Goal: Transaction & Acquisition: Purchase product/service

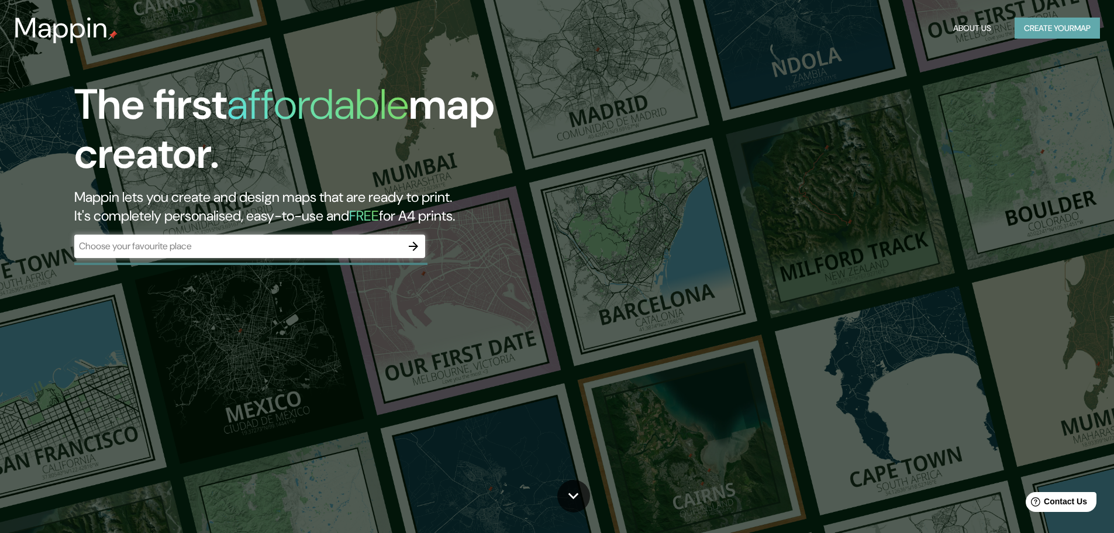
click at [1045, 35] on button "Create your map" at bounding box center [1057, 29] width 85 height 22
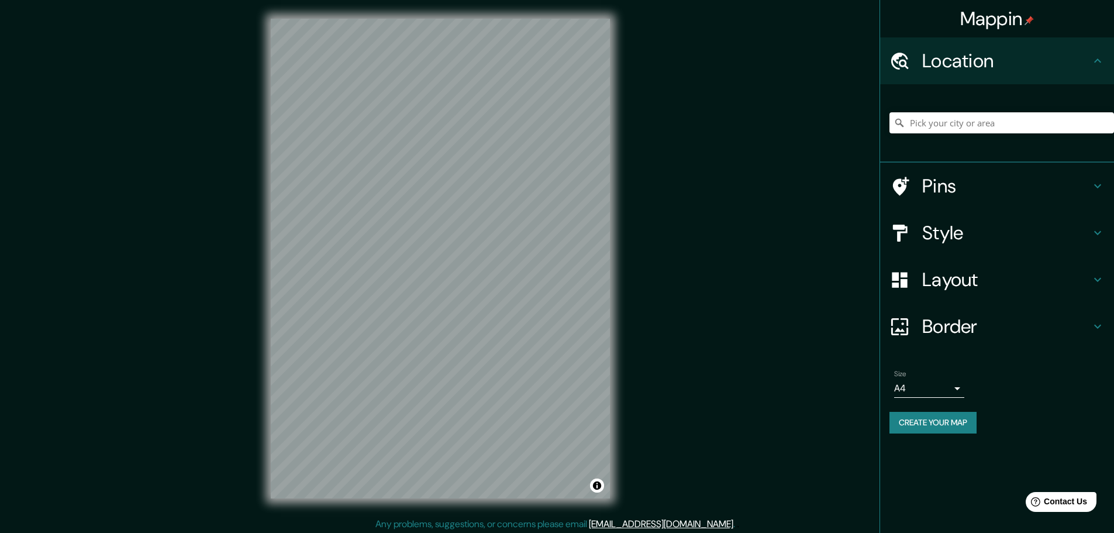
click at [615, 238] on div "© Mapbox © OpenStreetMap Improve this map" at bounding box center [440, 258] width 377 height 517
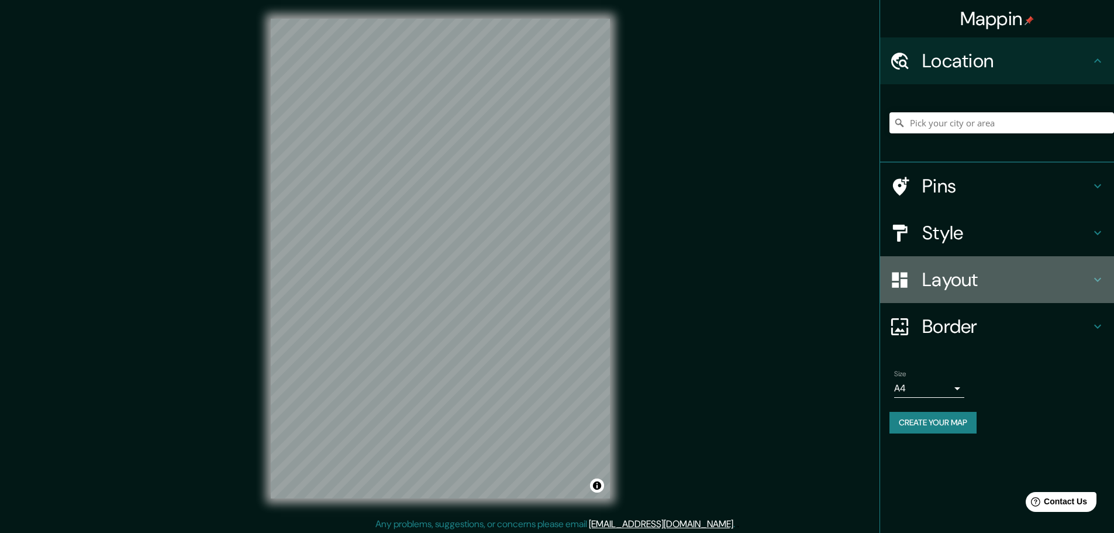
click at [1011, 275] on h4 "Layout" at bounding box center [1006, 279] width 168 height 23
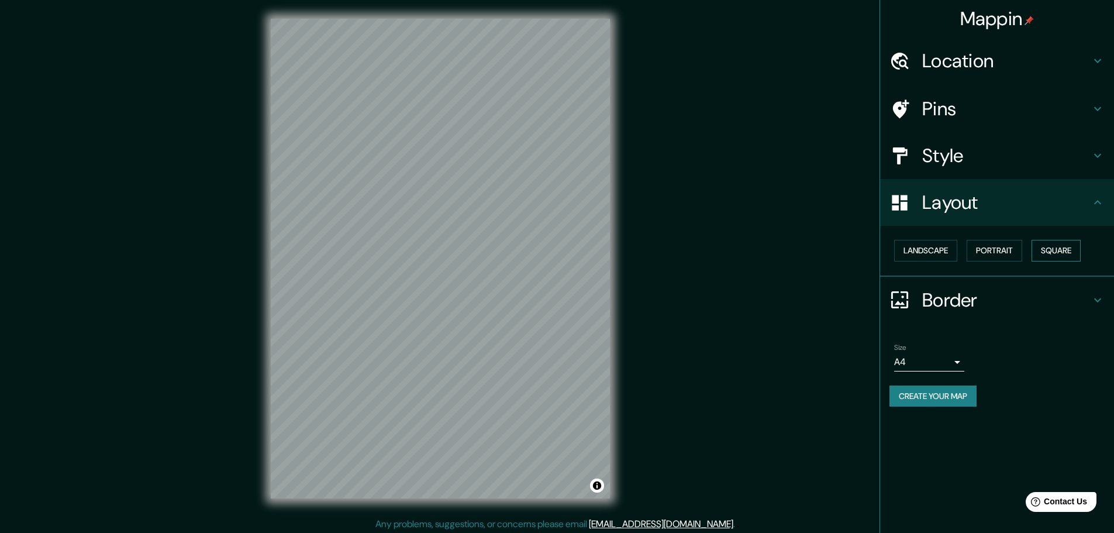
click at [1053, 252] on button "Square" at bounding box center [1056, 251] width 49 height 22
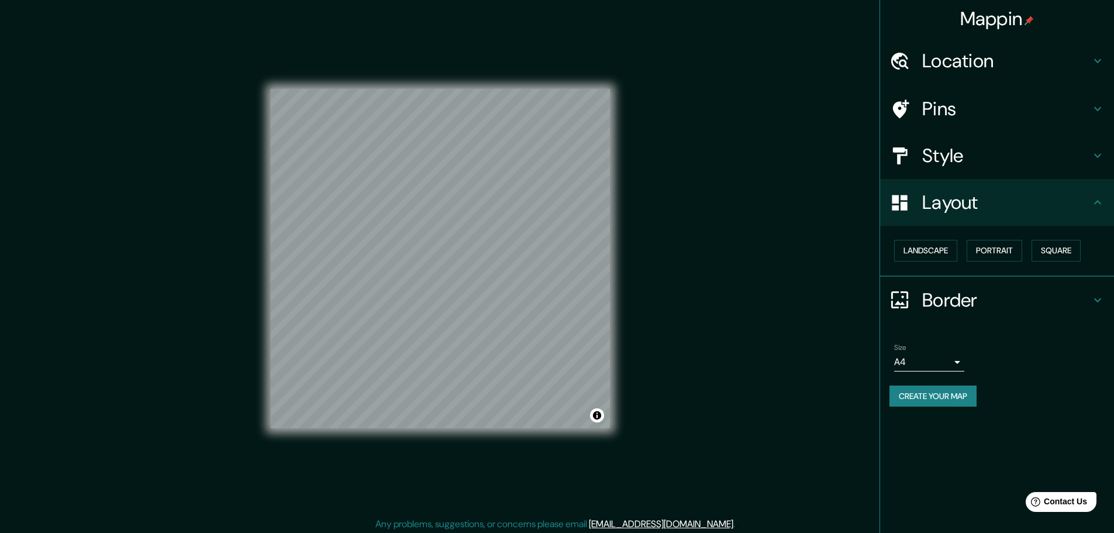
click at [615, 188] on div "© Mapbox © OpenStreetMap Improve this map" at bounding box center [440, 258] width 377 height 517
click at [930, 393] on button "Create your map" at bounding box center [932, 396] width 87 height 22
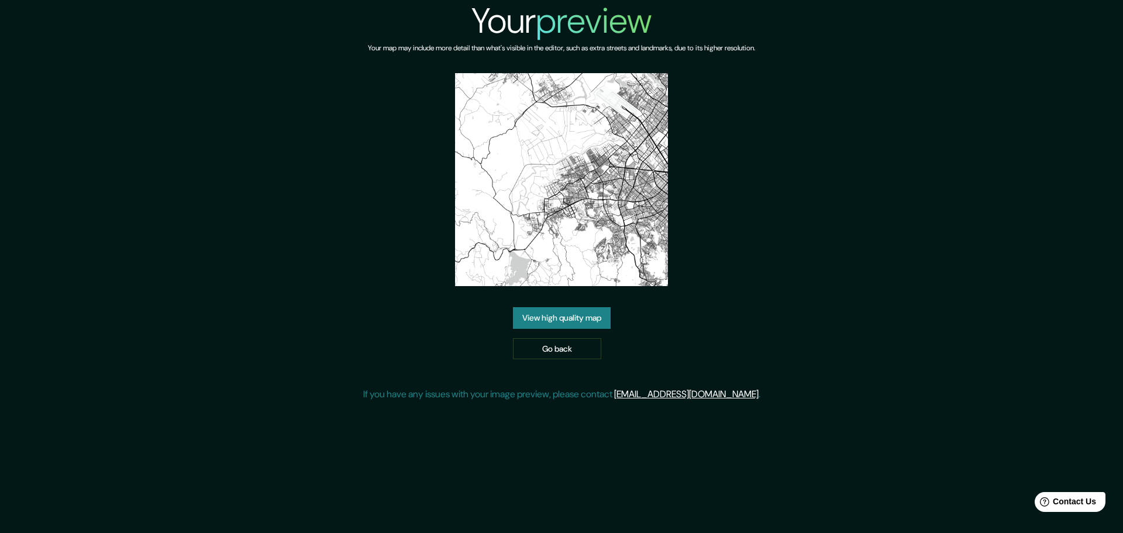
click at [580, 332] on div "View high quality map Go back" at bounding box center [562, 333] width 98 height 52
click at [581, 326] on link "View high quality map" at bounding box center [562, 318] width 98 height 22
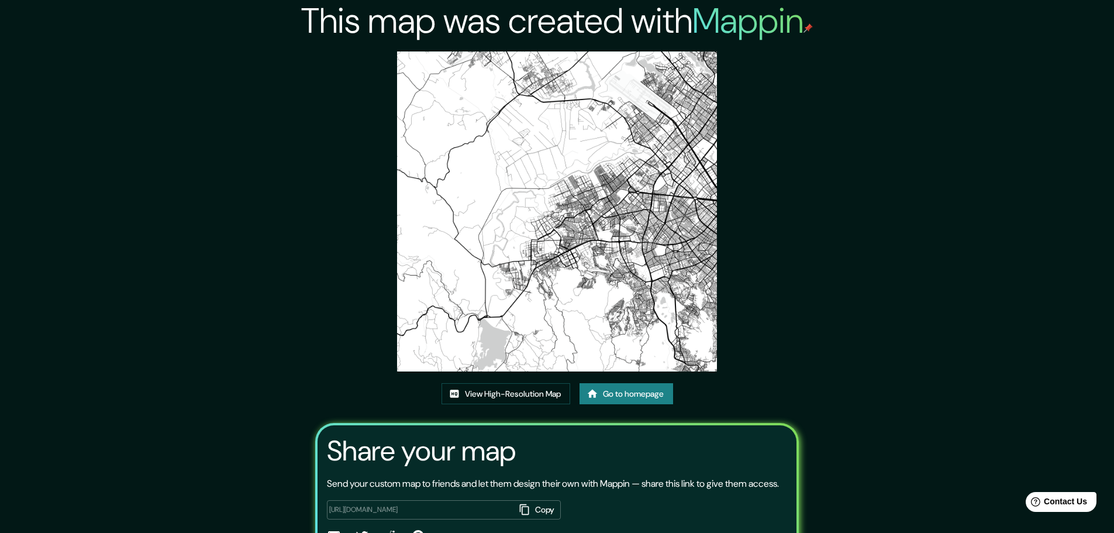
click at [525, 70] on img at bounding box center [557, 211] width 320 height 320
click at [502, 412] on div "View High-Resolution Map Go to homepage" at bounding box center [558, 398] width 232 height 31
click at [502, 405] on link "View High-Resolution Map" at bounding box center [506, 394] width 129 height 22
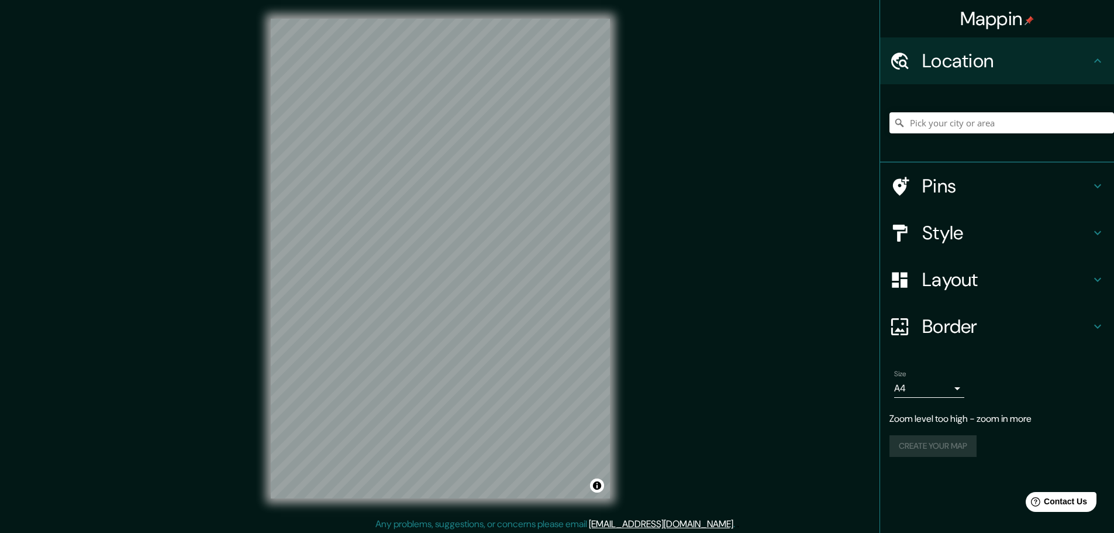
click at [231, 313] on div "Mappin Location Pins Style Layout Border Choose a border. Hint : you can make l…" at bounding box center [557, 268] width 1114 height 536
click at [641, 313] on div "Mappin Location Pins Style Layout Border Choose a border. Hint : you can make l…" at bounding box center [557, 268] width 1114 height 536
click at [266, 274] on div "© Mapbox © OpenStreetMap Improve this map" at bounding box center [440, 258] width 377 height 517
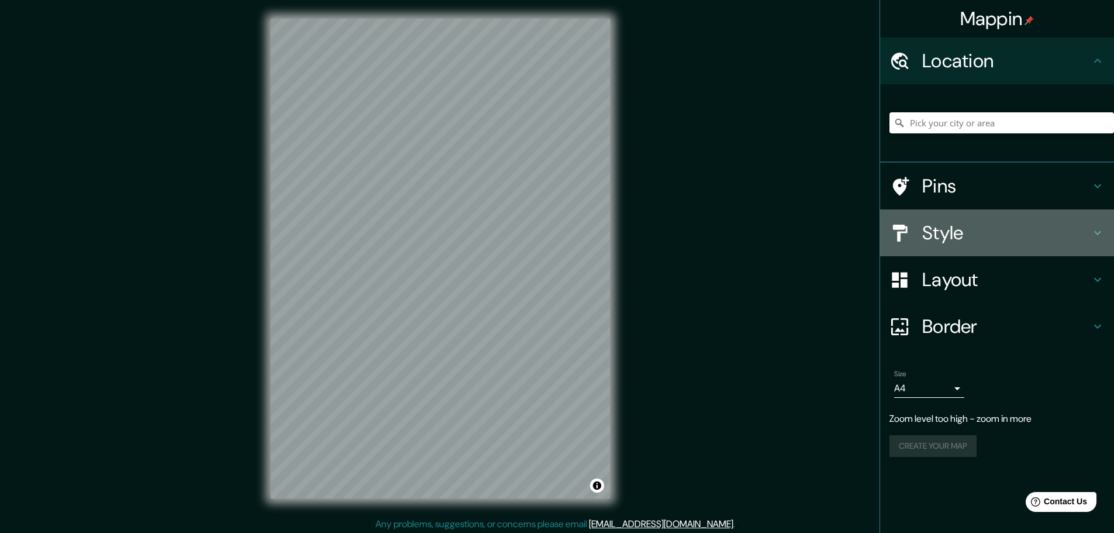
click at [986, 240] on h4 "Style" at bounding box center [1006, 232] width 168 height 23
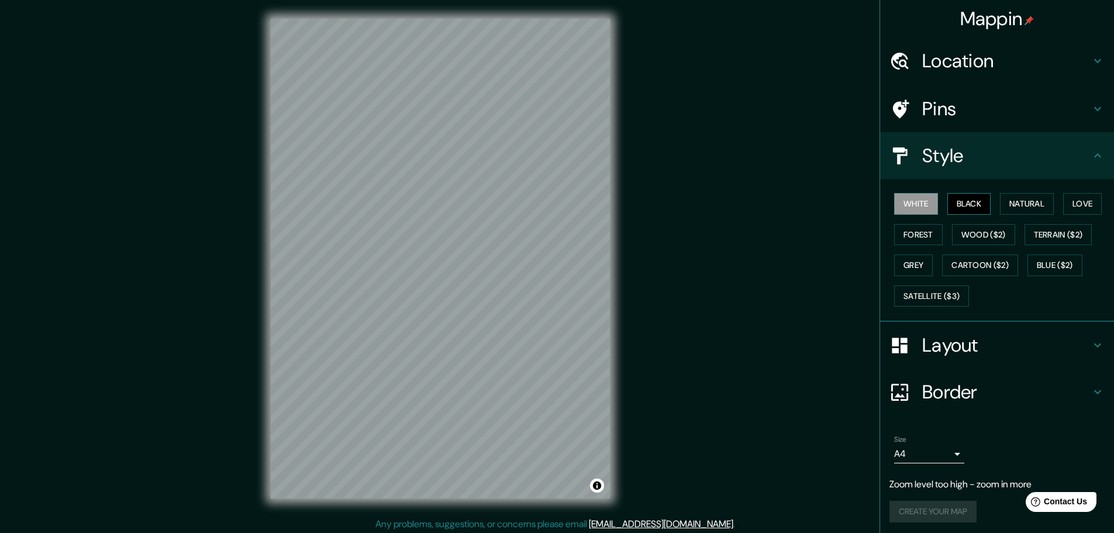
click at [960, 202] on button "Black" at bounding box center [969, 204] width 44 height 22
click at [264, 327] on div "© Mapbox © OpenStreetMap Improve this map" at bounding box center [440, 258] width 377 height 517
click at [678, 84] on div "Mappin Location Pins Style White Black Natural Love Forest Wood ($2) Terrain ($…" at bounding box center [557, 268] width 1114 height 536
click at [1074, 339] on h4 "Layout" at bounding box center [1006, 344] width 168 height 23
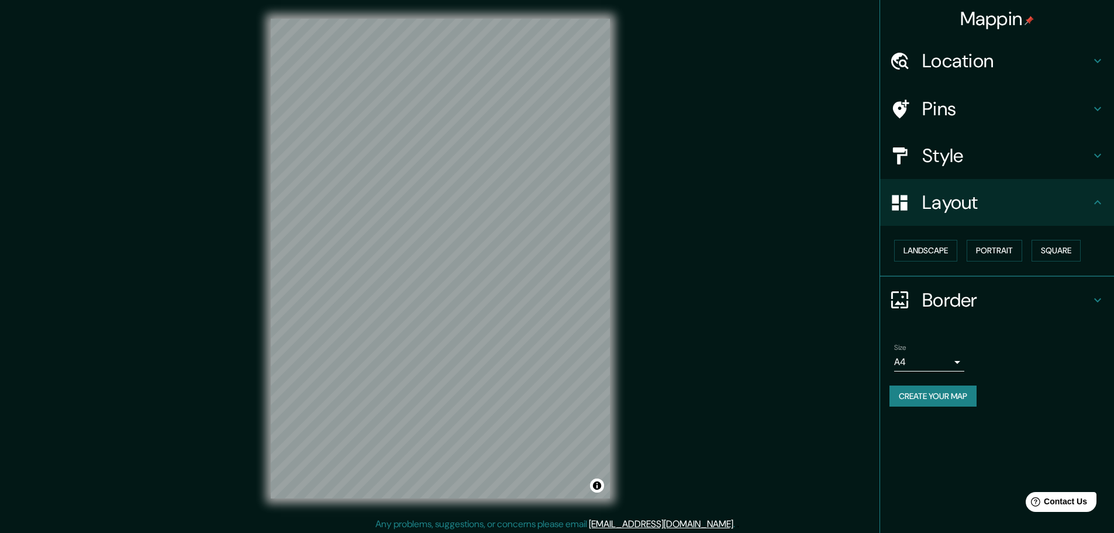
click at [961, 115] on h4 "Pins" at bounding box center [1006, 108] width 168 height 23
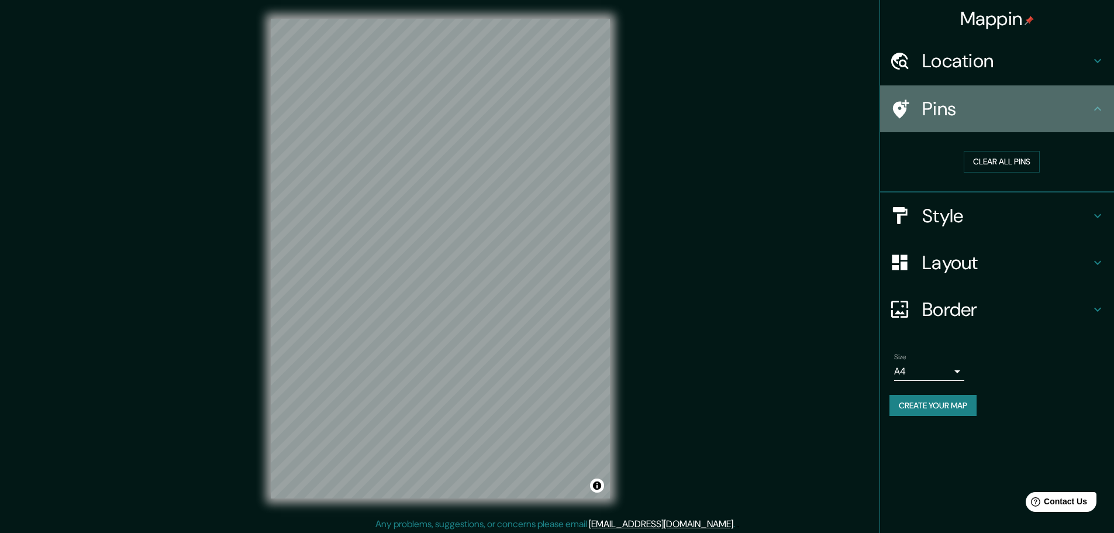
click at [961, 115] on h4 "Pins" at bounding box center [1006, 108] width 168 height 23
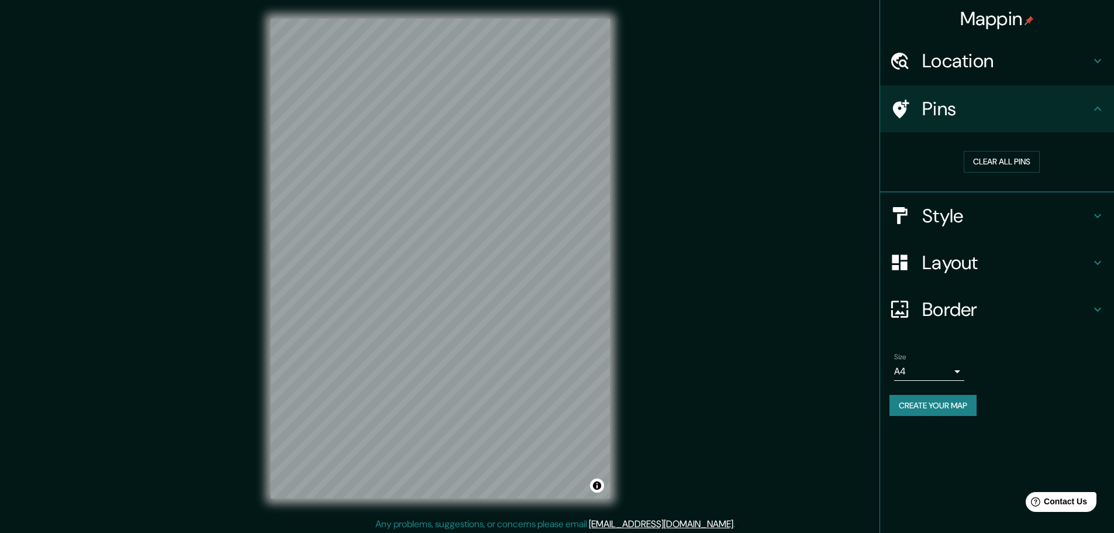
click at [946, 277] on div "Layout" at bounding box center [997, 262] width 234 height 47
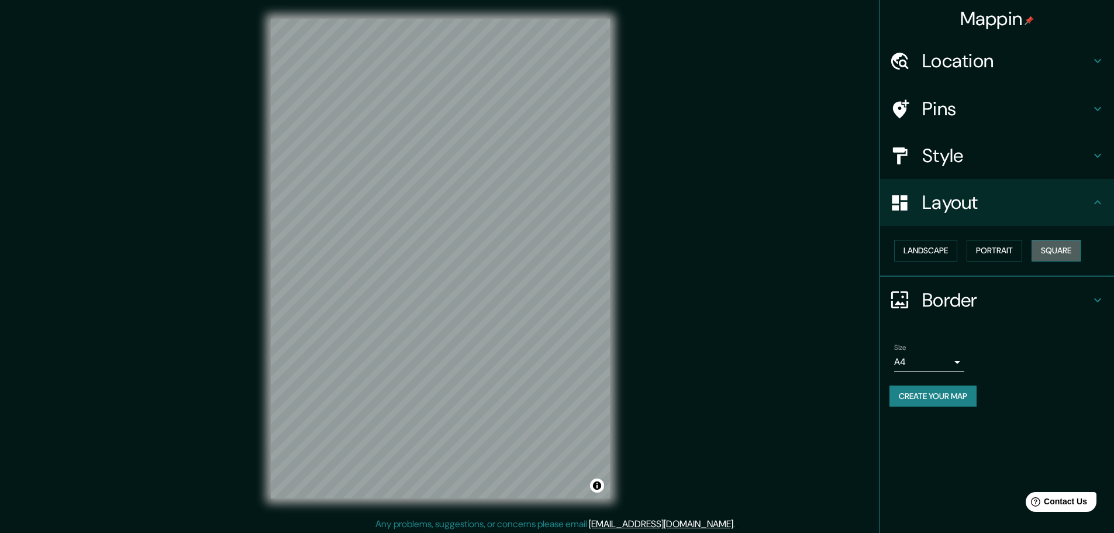
click at [1064, 247] on button "Square" at bounding box center [1056, 251] width 49 height 22
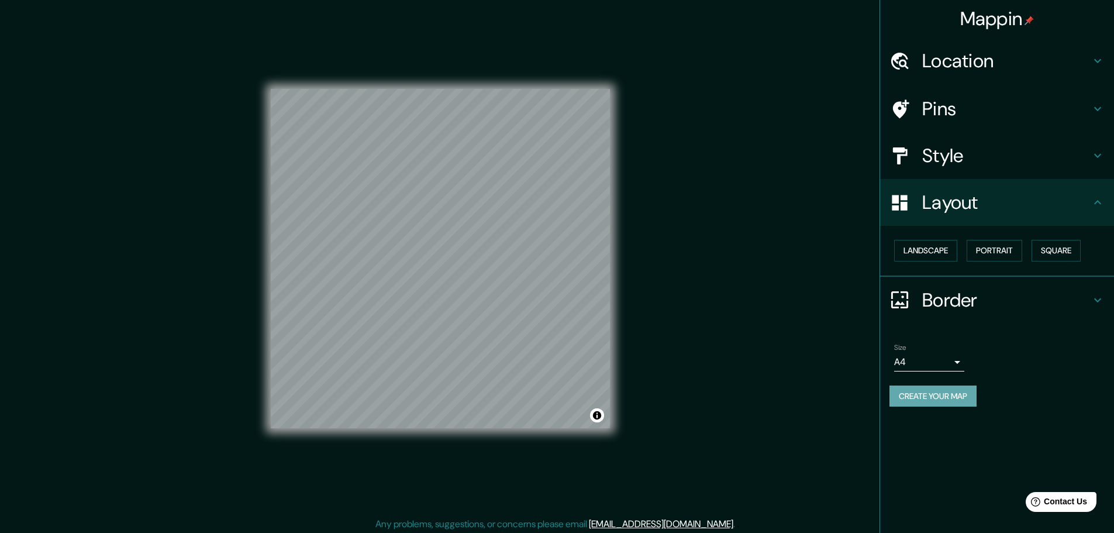
click at [933, 400] on button "Create your map" at bounding box center [932, 396] width 87 height 22
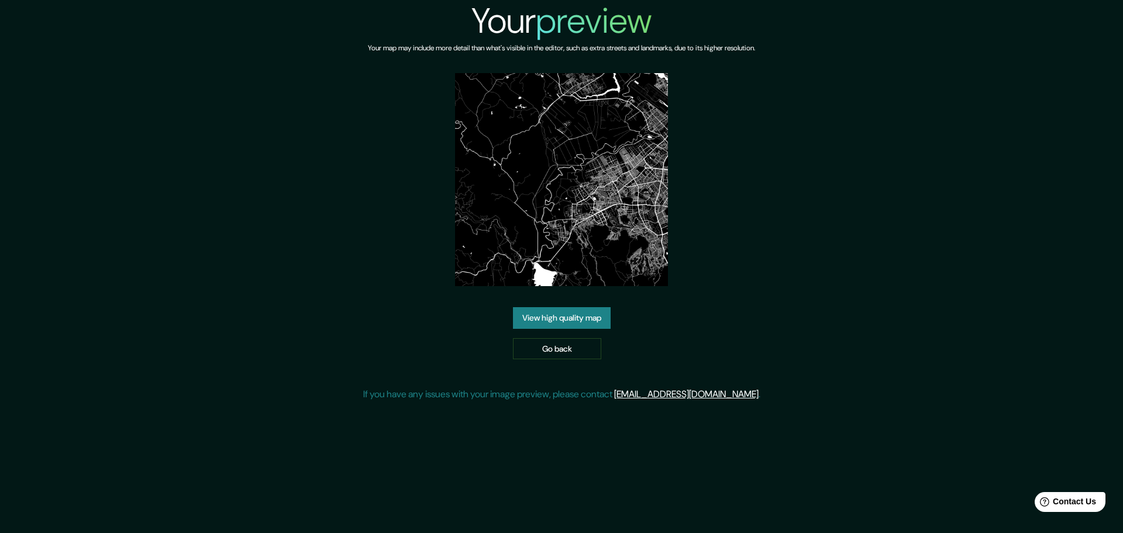
click at [590, 320] on link "View high quality map" at bounding box center [562, 318] width 98 height 22
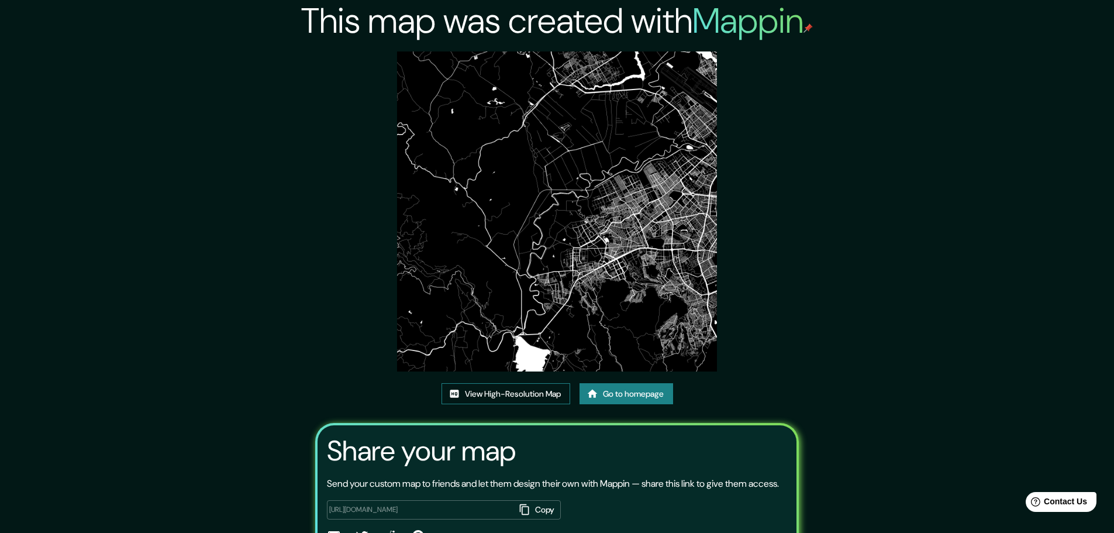
click at [544, 390] on link "View High-Resolution Map" at bounding box center [506, 394] width 129 height 22
